Goal: Check status: Check status

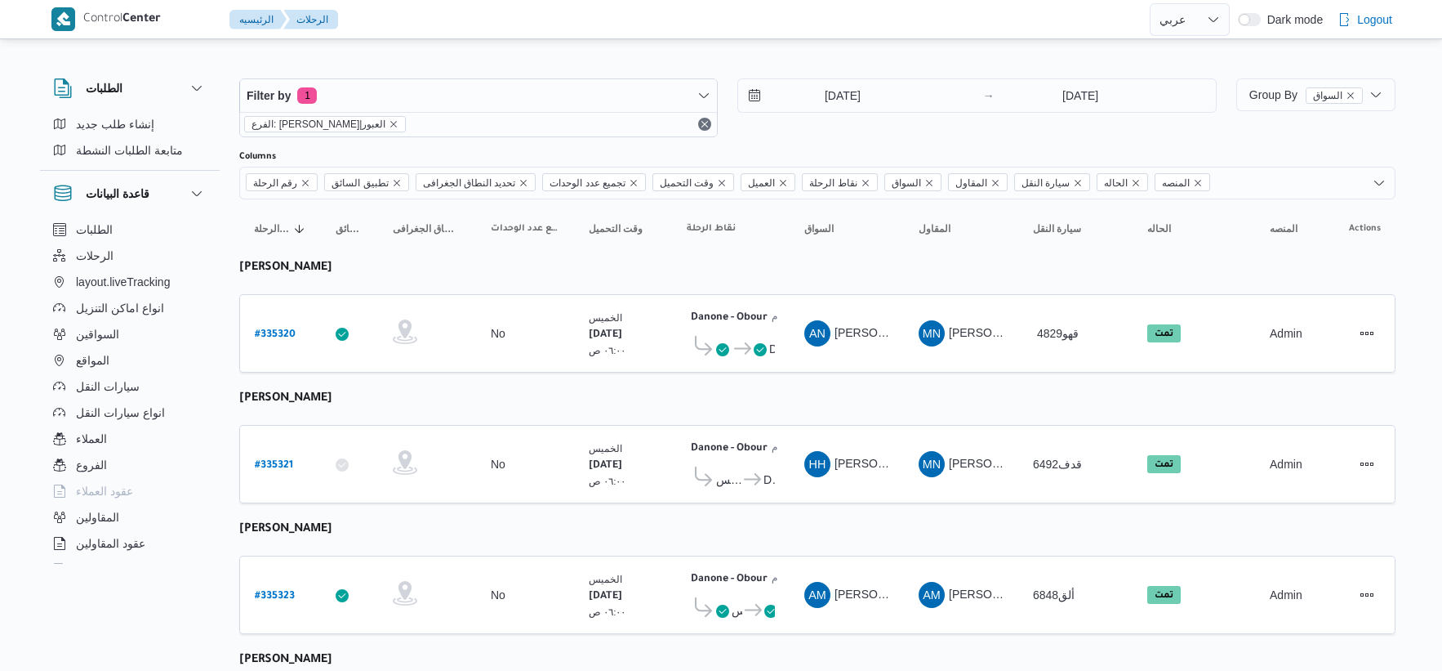
select select "ar"
click at [867, 98] on input "[DATE]" at bounding box center [830, 95] width 185 height 33
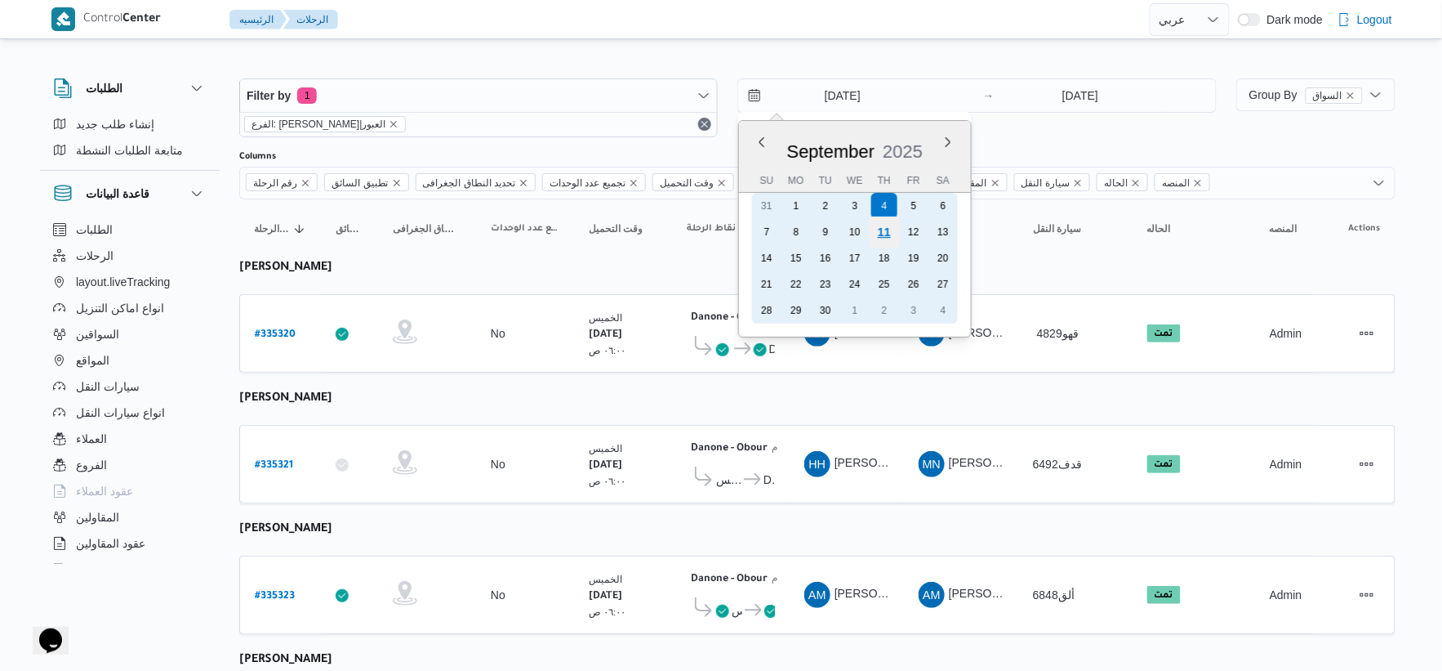
click at [886, 229] on div "11" at bounding box center [884, 231] width 31 height 31
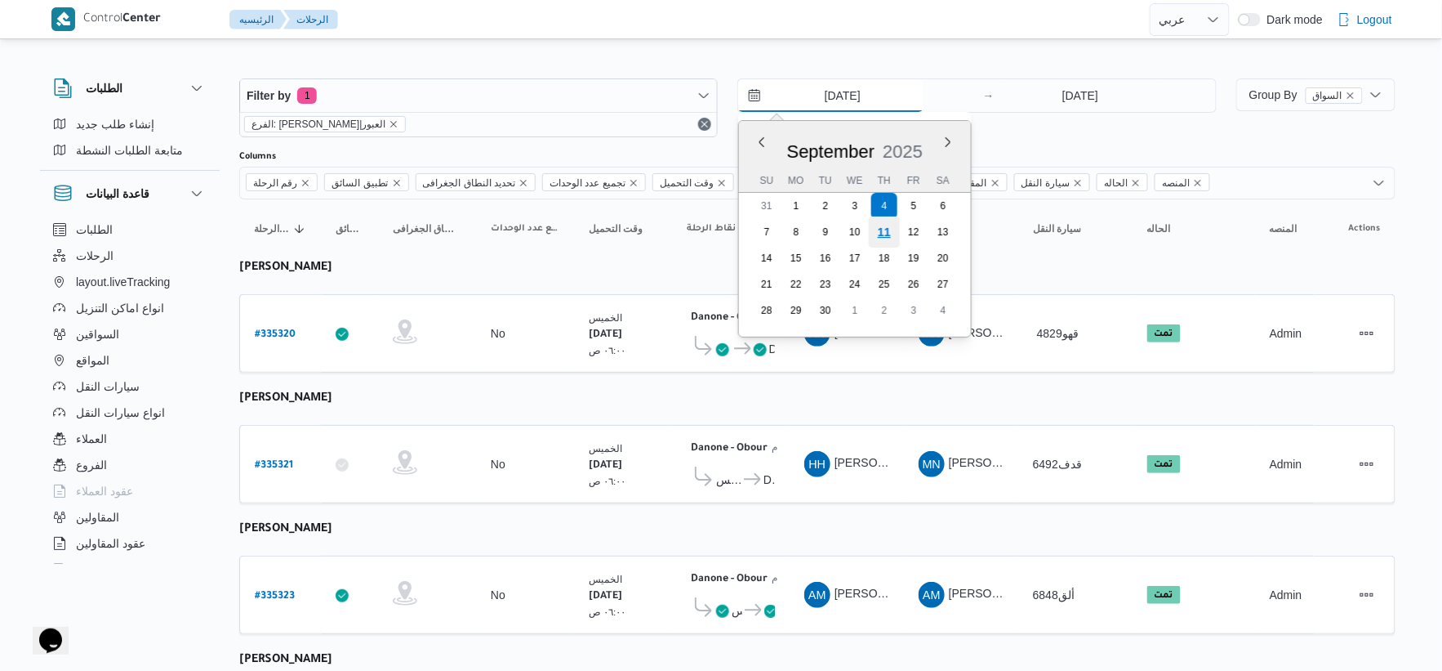
type input "[DATE]"
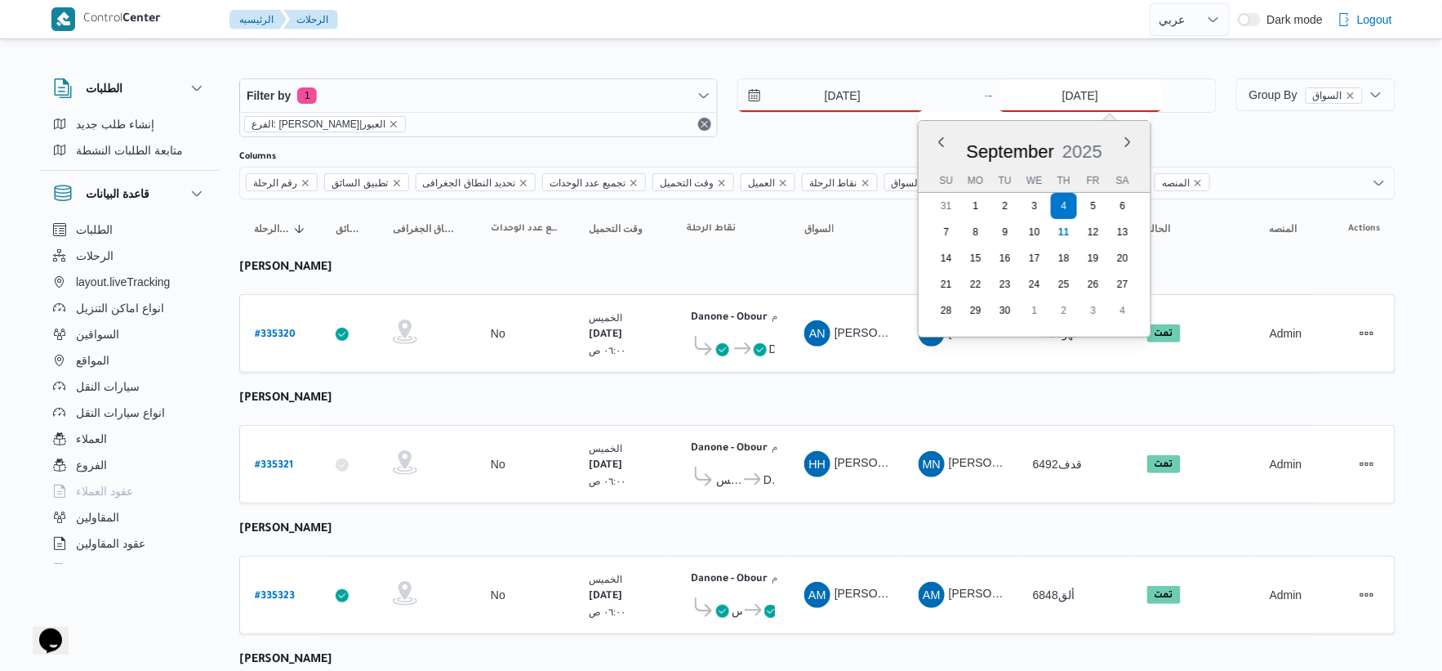
click at [1107, 87] on input "[DATE]" at bounding box center [1081, 95] width 163 height 33
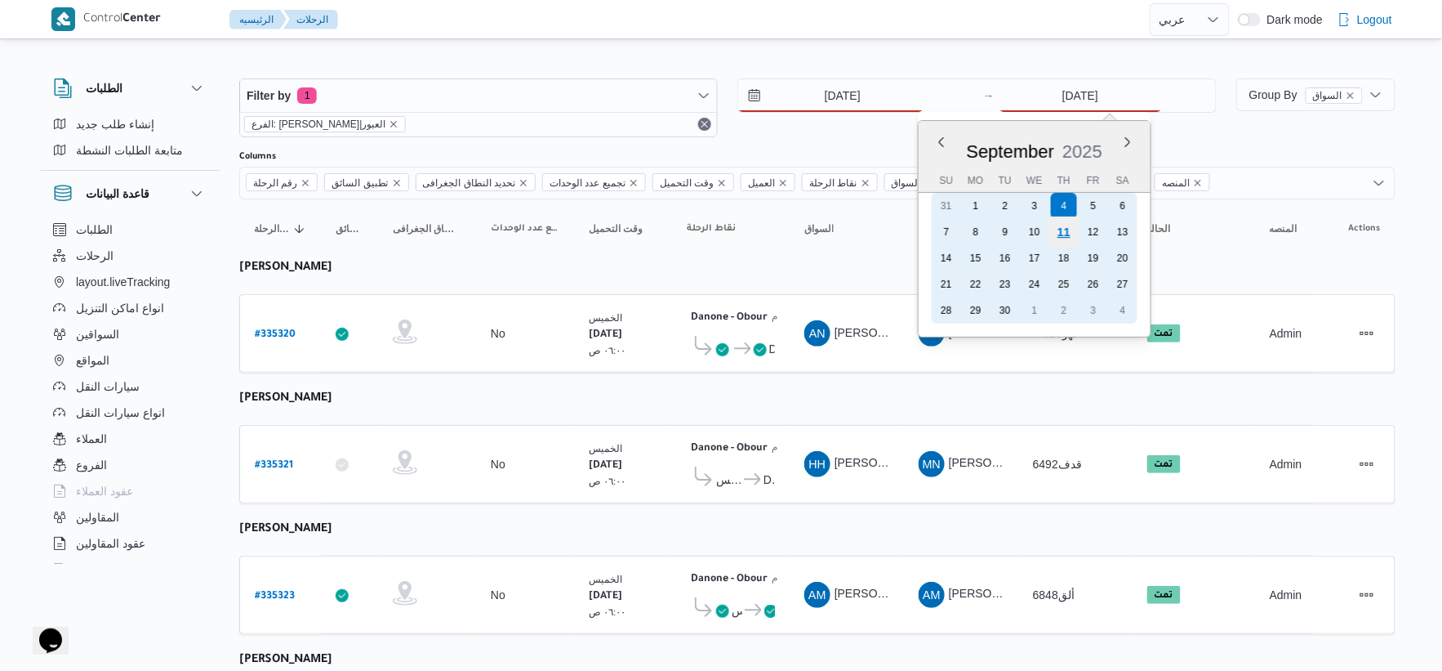
click at [1067, 230] on div "11" at bounding box center [1063, 231] width 31 height 31
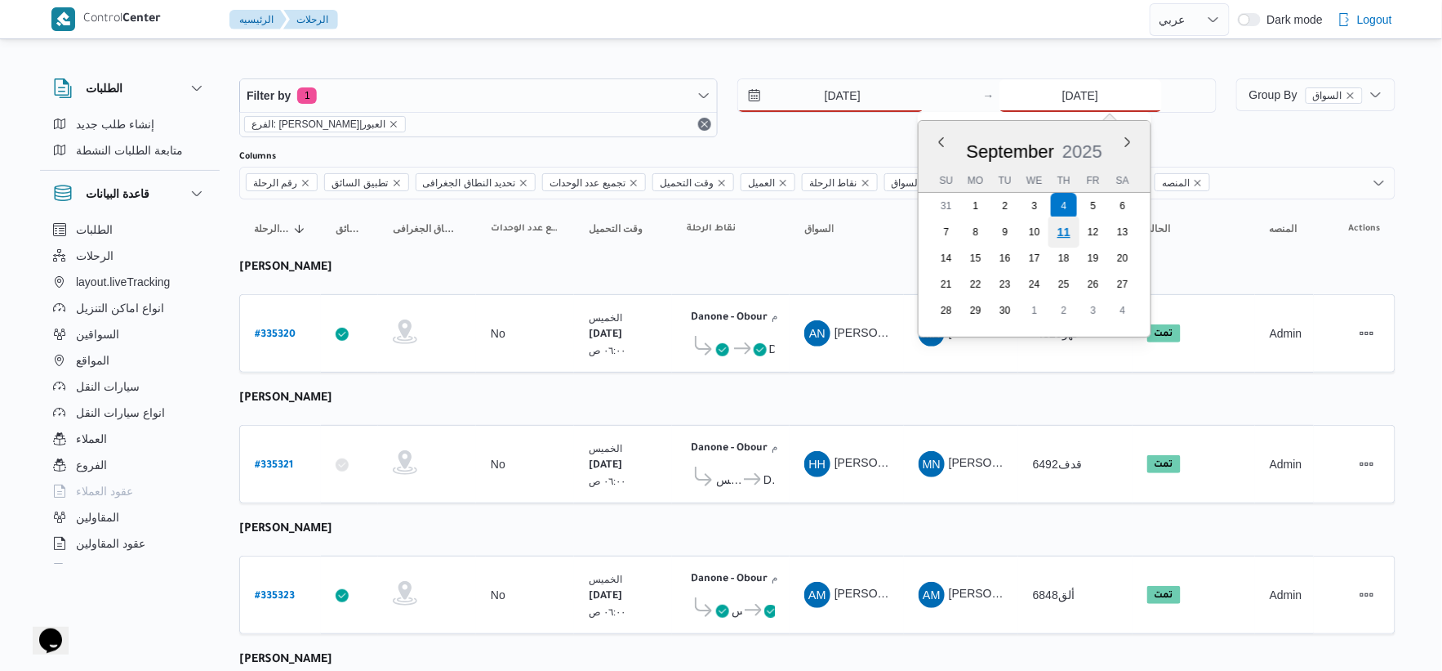
type input "[DATE]"
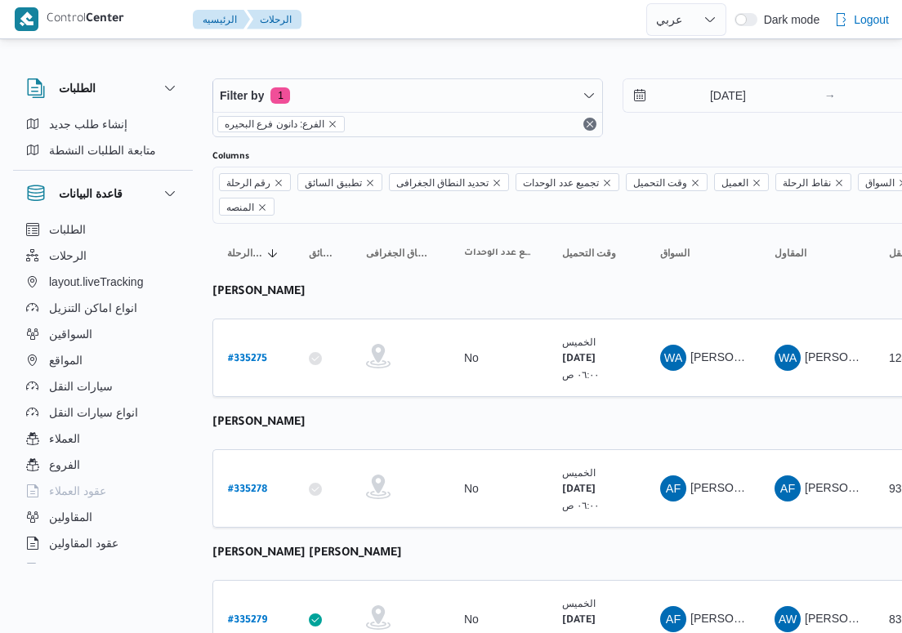
select select "ar"
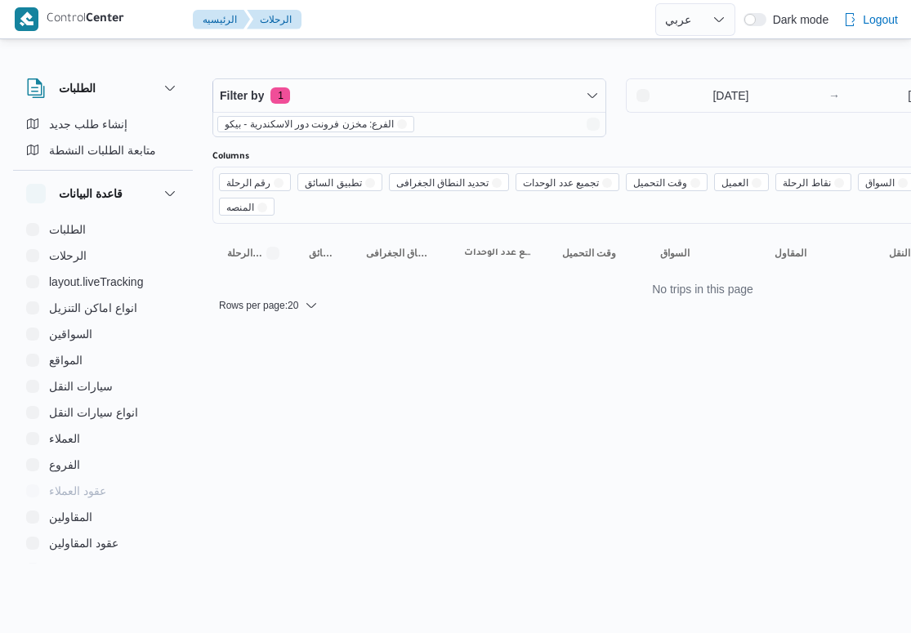
select select "ar"
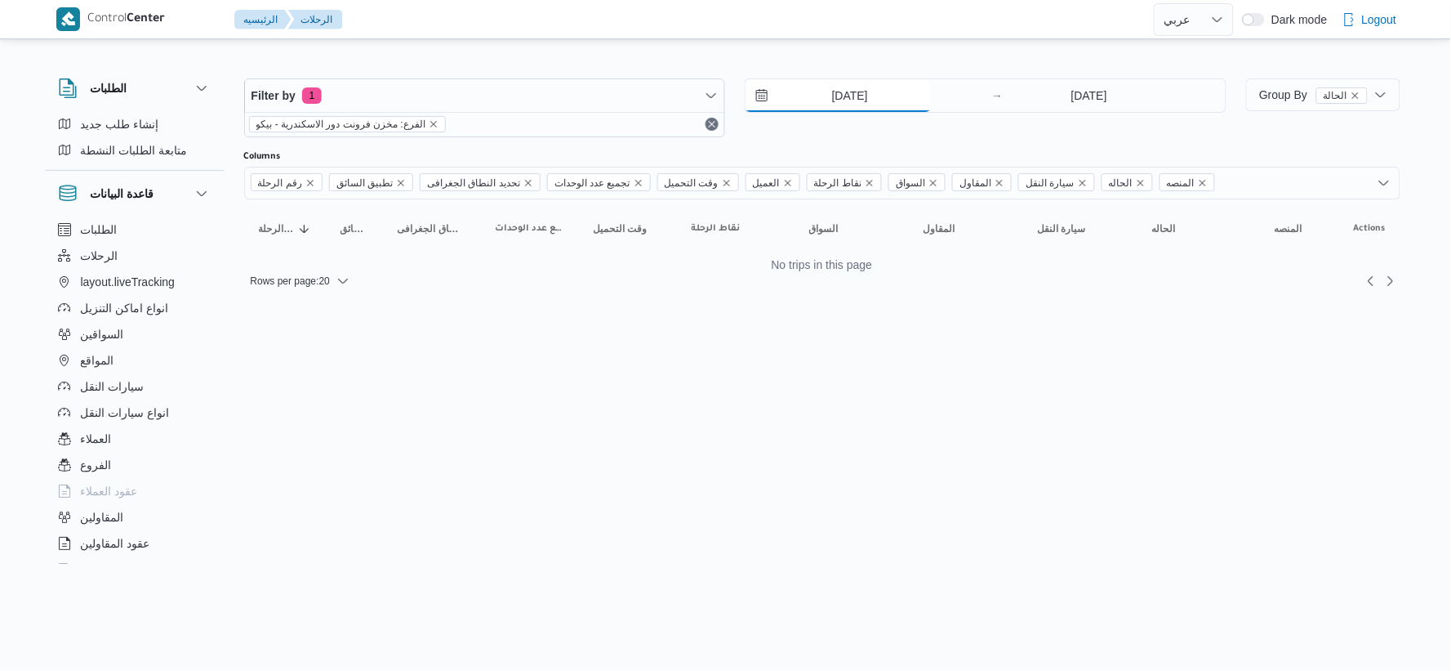
click at [858, 96] on input "[DATE]" at bounding box center [838, 95] width 185 height 33
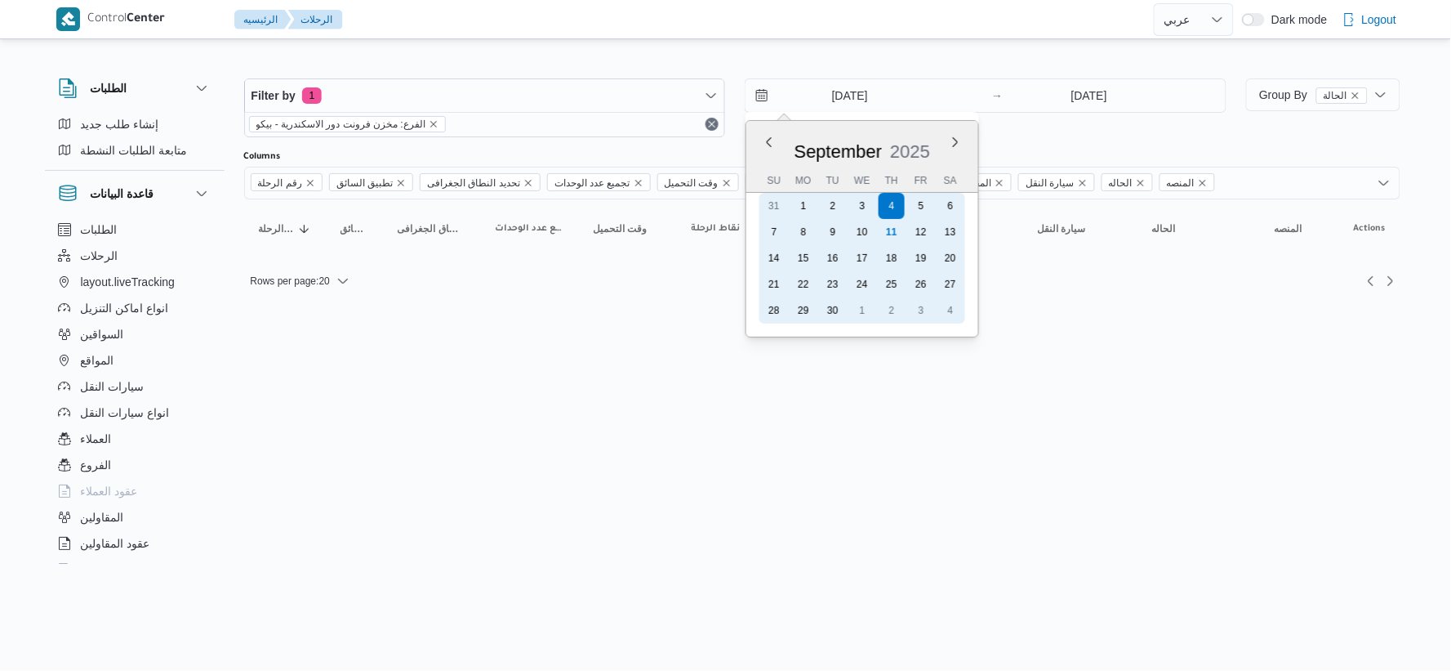
click at [884, 231] on div "11" at bounding box center [892, 232] width 26 height 26
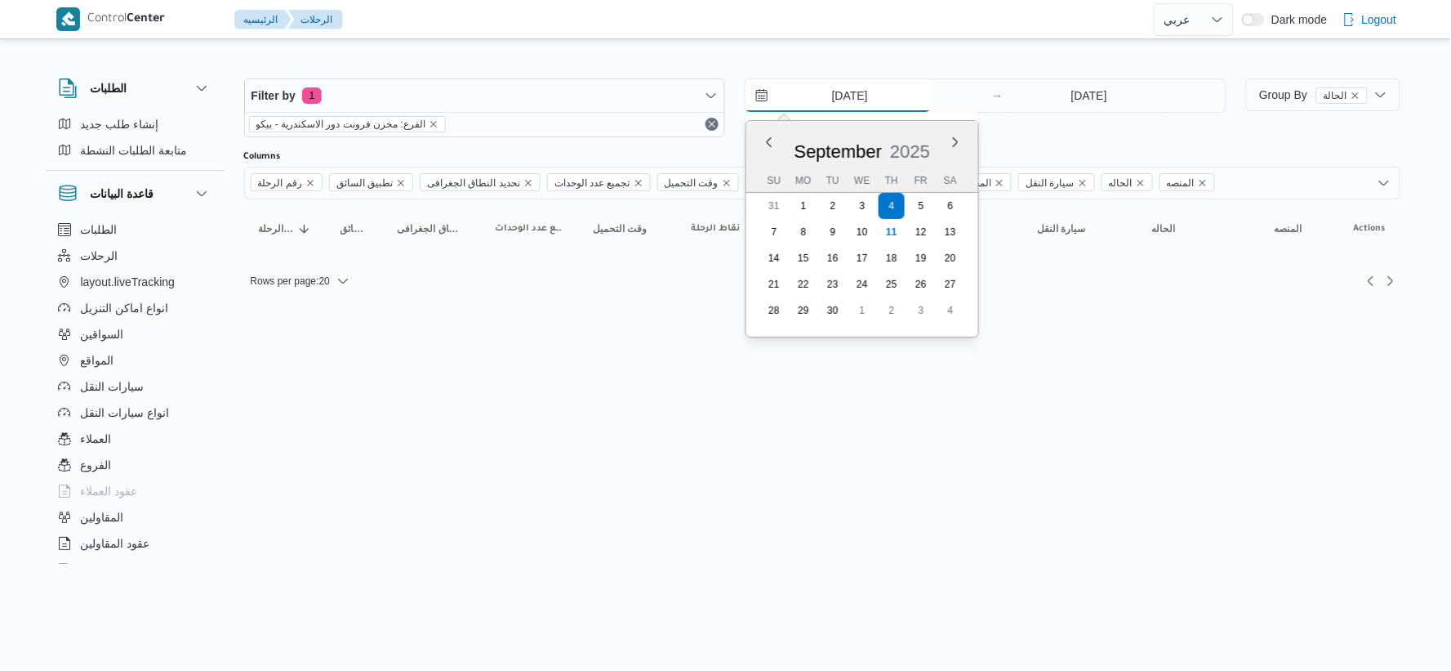
type input "[DATE]"
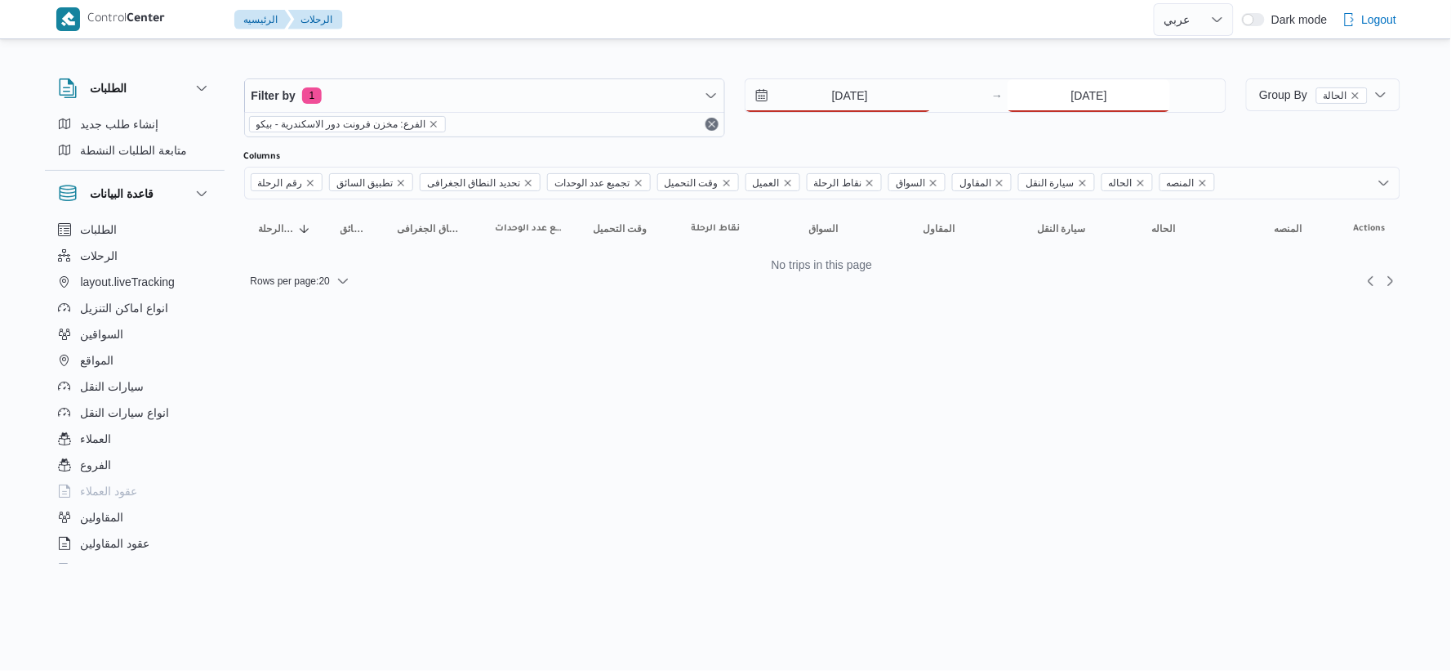
click at [910, 100] on input "[DATE]" at bounding box center [1089, 95] width 163 height 33
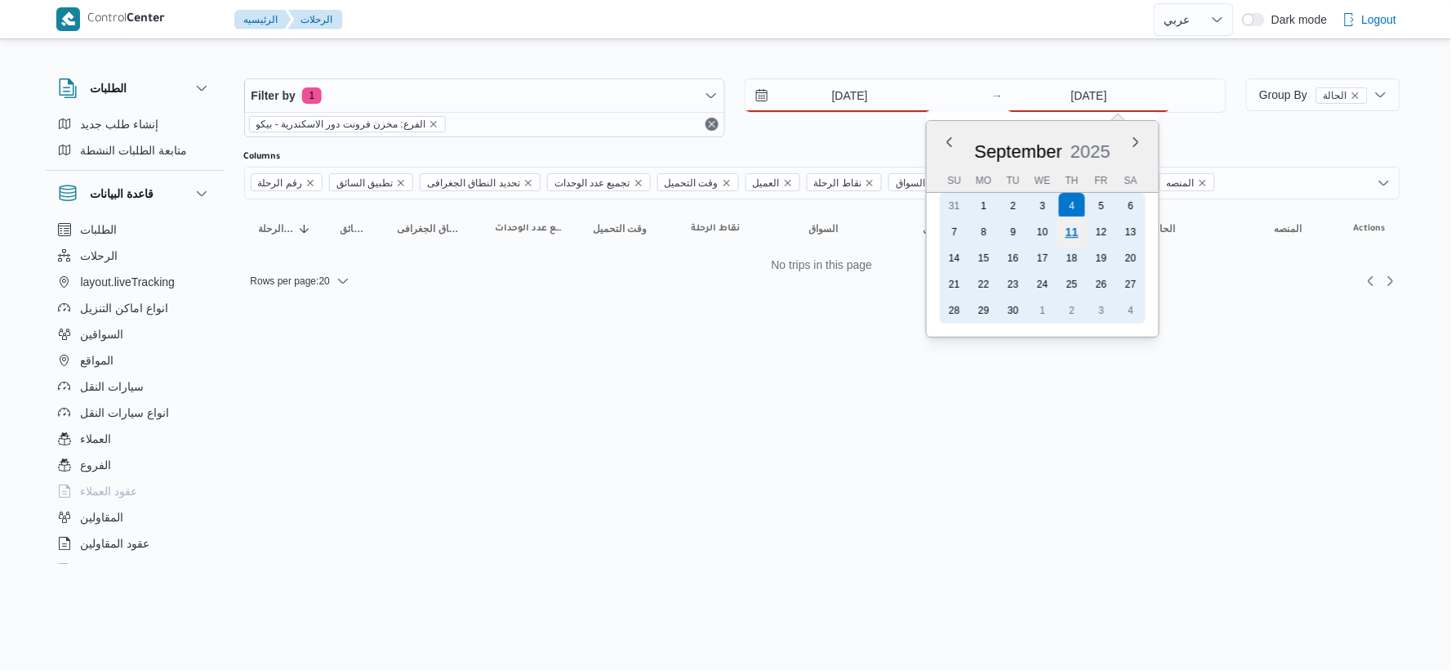
click at [910, 227] on div "11" at bounding box center [1072, 231] width 31 height 31
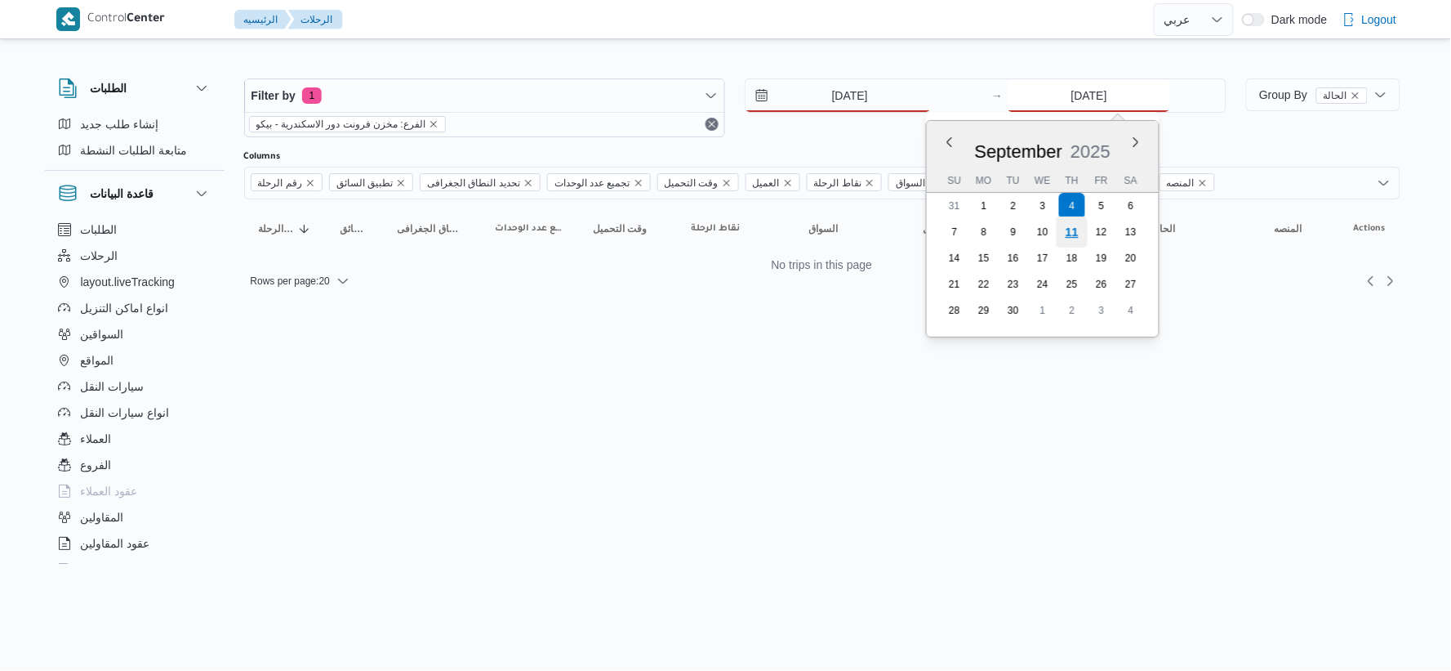
type input "[DATE]"
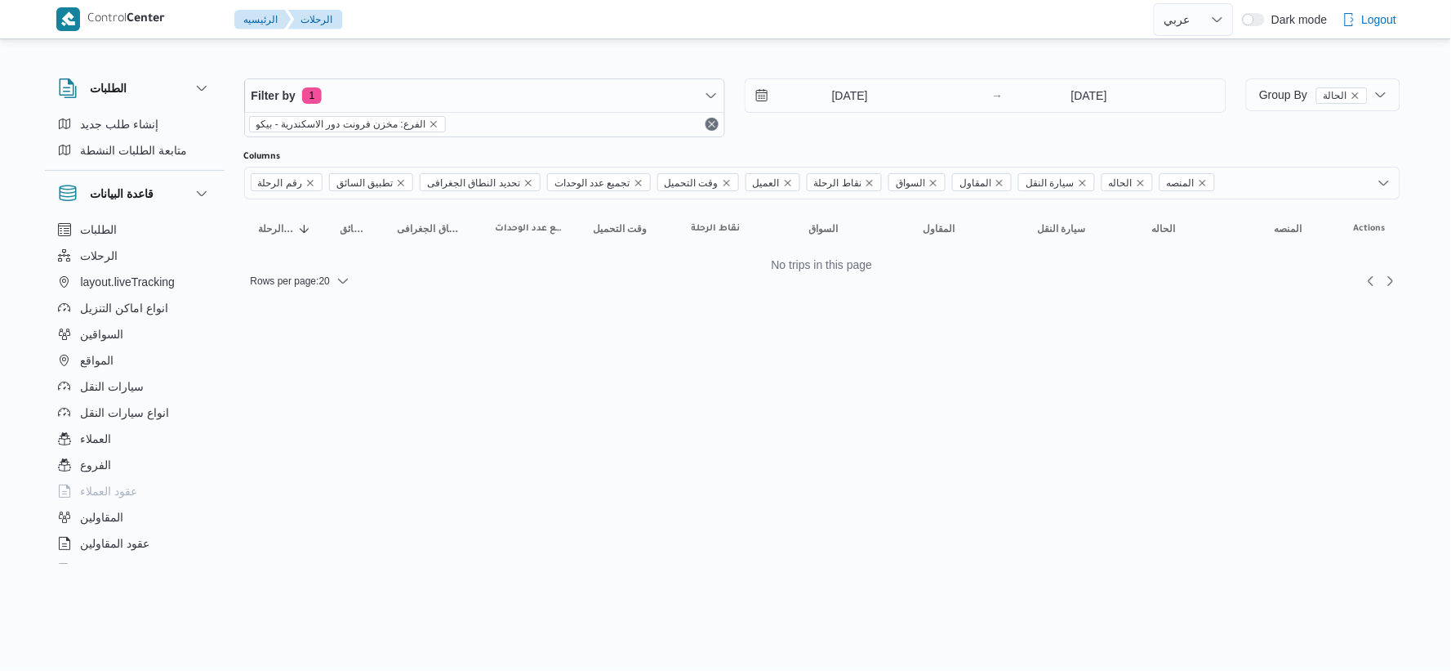
click at [884, 379] on html "Control Center الرئيسيه الرحلات English عربي Dark mode Logout الطلبات إنشاء طلب…" at bounding box center [725, 335] width 1451 height 671
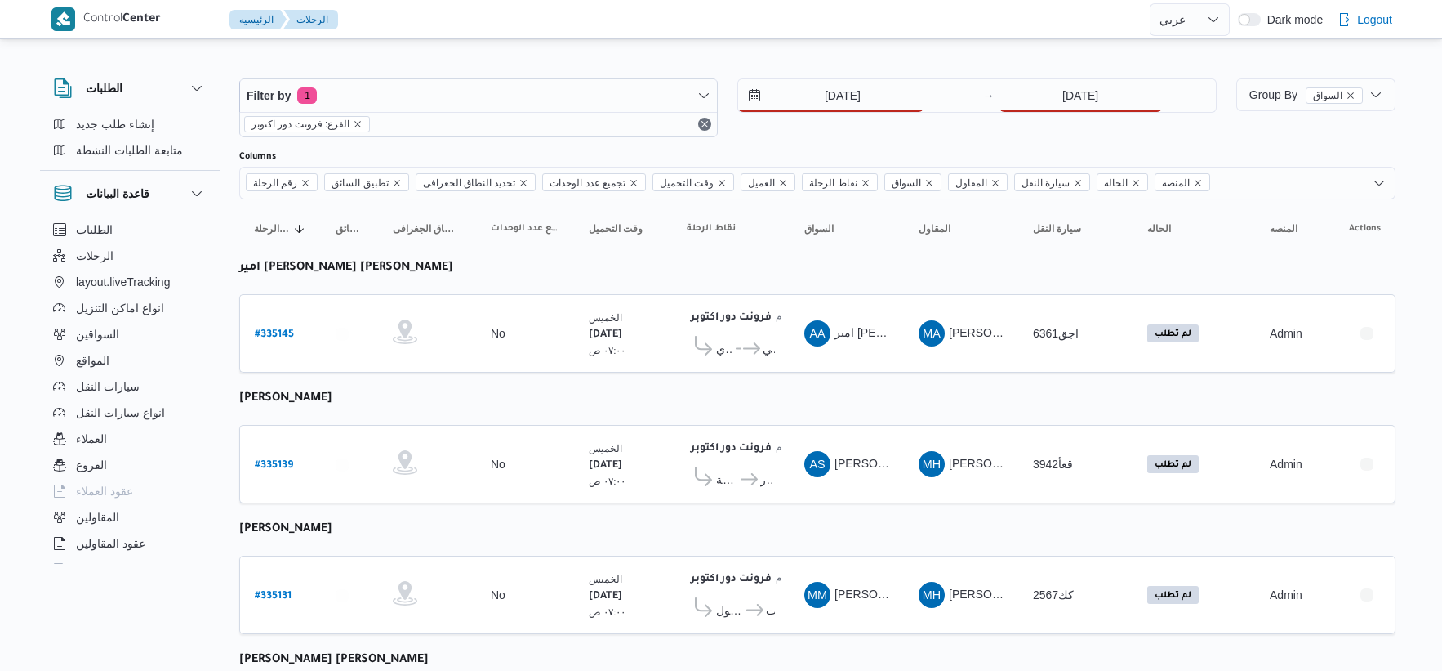
select select "ar"
click at [1084, 104] on input "[DATE]" at bounding box center [1081, 95] width 163 height 33
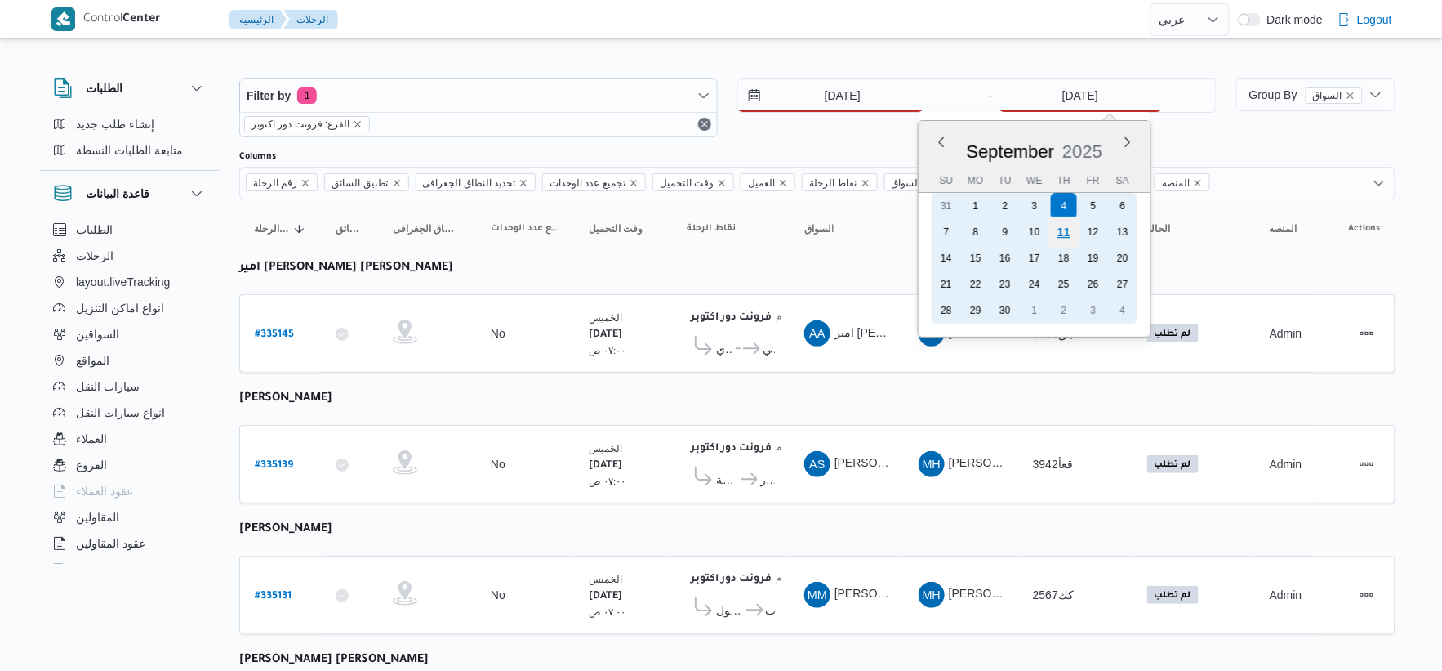
click at [1063, 230] on div "11" at bounding box center [1063, 231] width 31 height 31
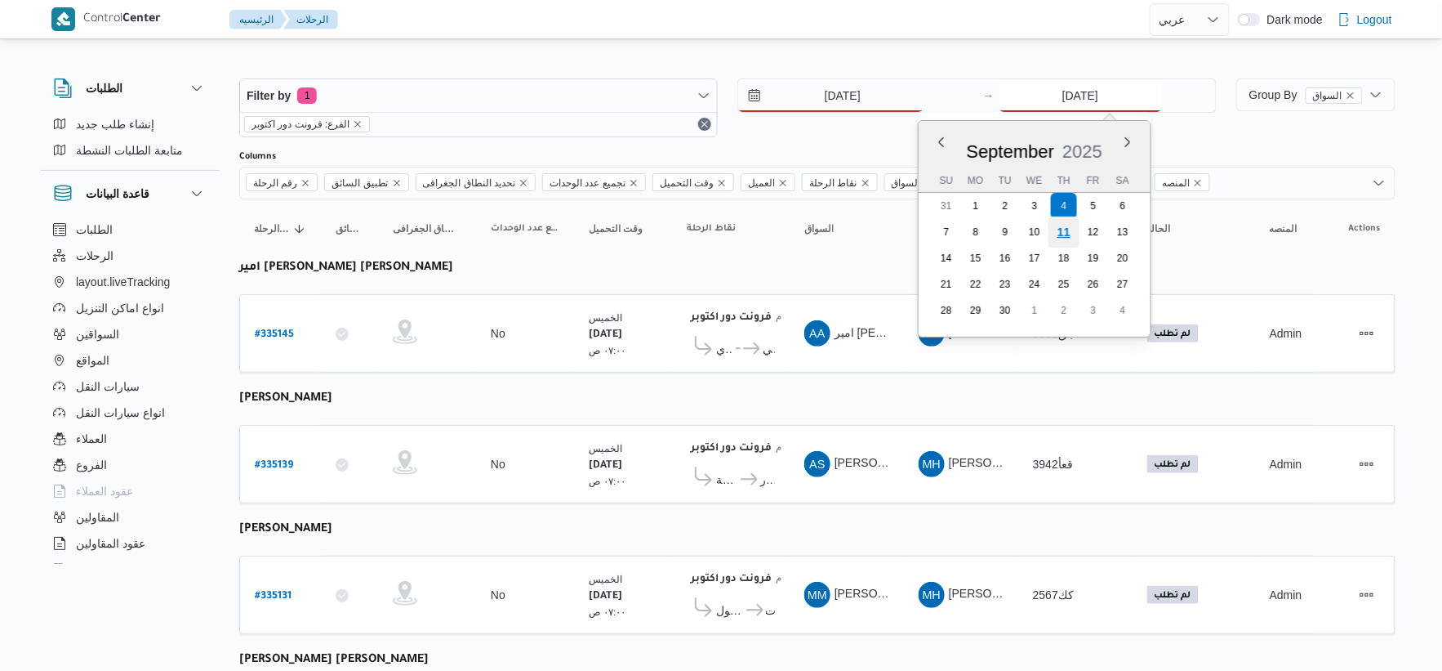
type input "[DATE]"
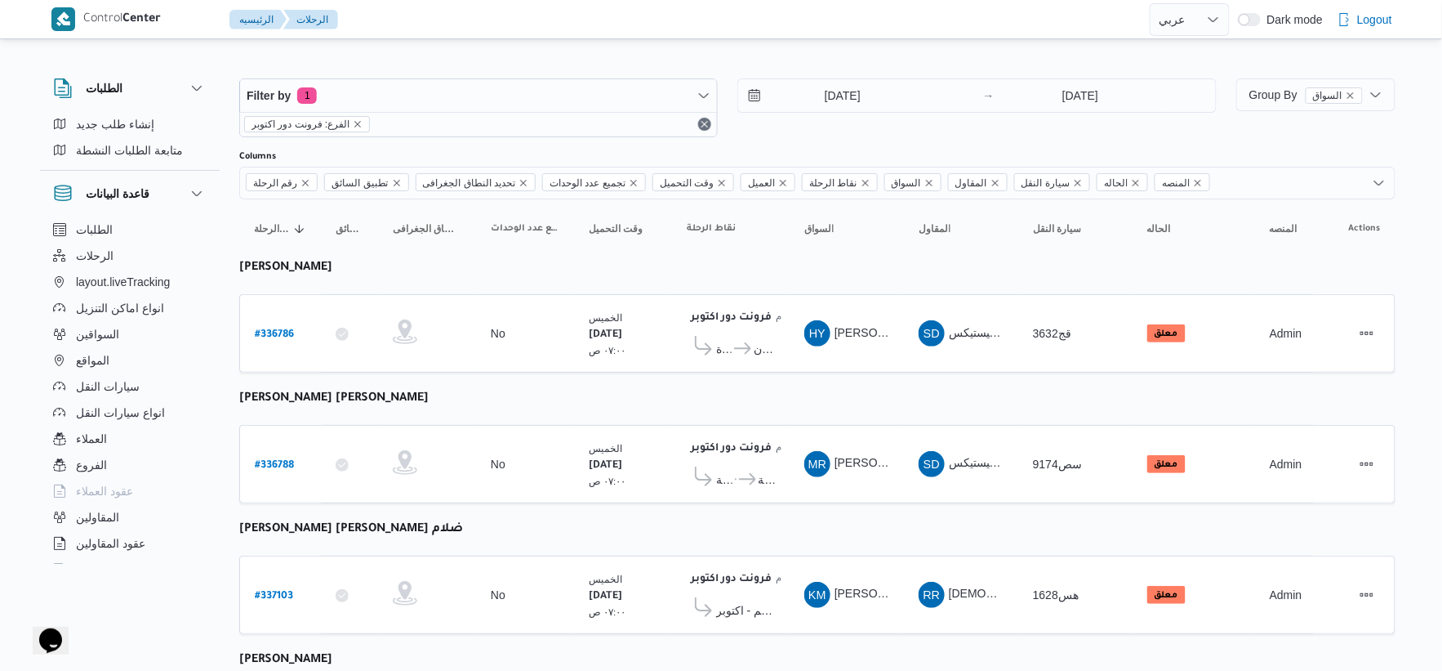
click at [996, 364] on td "المقاول SD شركة ديتاك لادارة المشروعات و الخدمات بى لوجيستيكس" at bounding box center [961, 333] width 114 height 78
